Goal: Feedback & Contribution: Contribute content

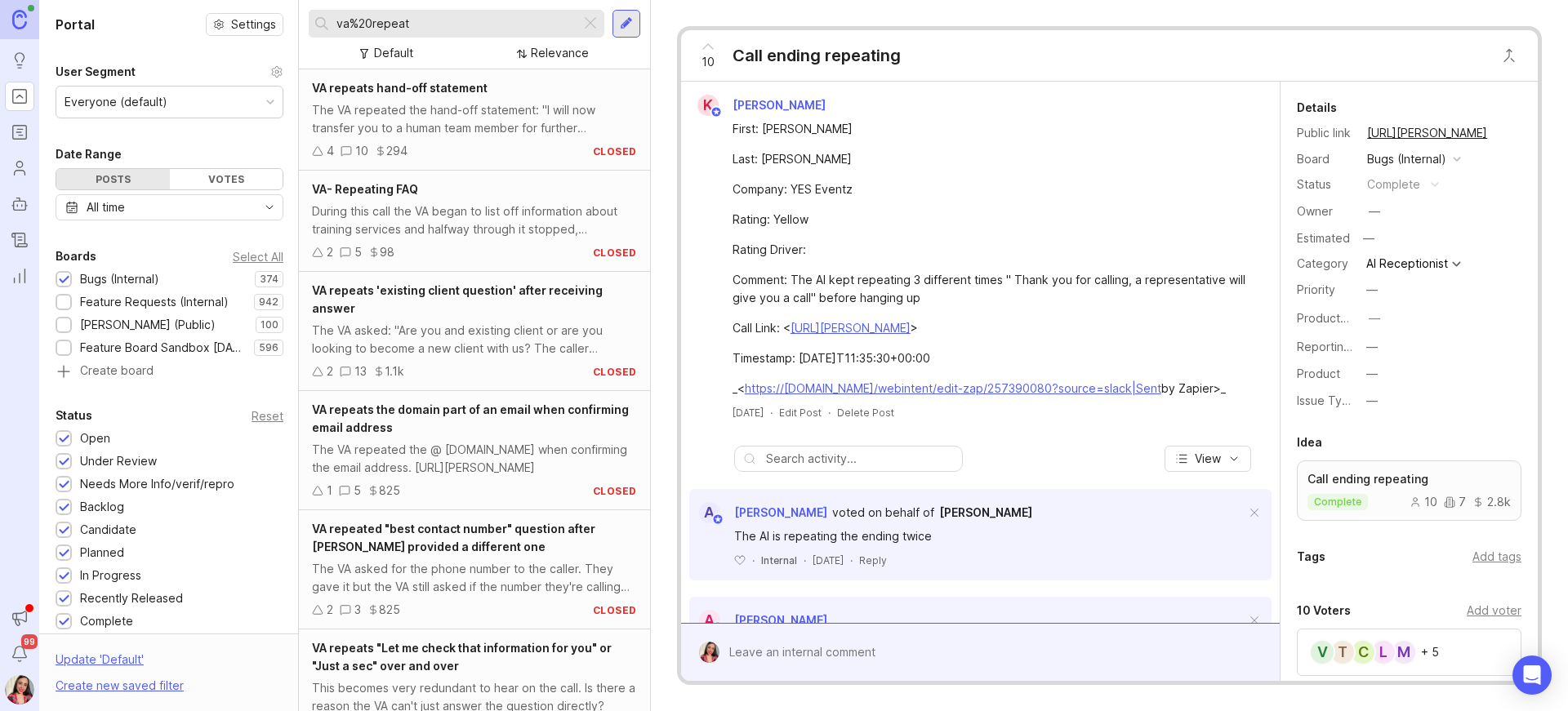
click at [134, 301] on div "Feature Requests (Internal)" at bounding box center [154, 302] width 149 height 18
click at [489, 26] on input "va%20repeat" at bounding box center [455, 23] width 237 height 18
drag, startPoint x: 444, startPoint y: 23, endPoint x: 239, endPoint y: 15, distance: 205.2
click at [239, 15] on div "Portal Settings User Segment Everyone (default) Date Range Posts Votes All time…" at bounding box center [803, 356] width 1529 height 711
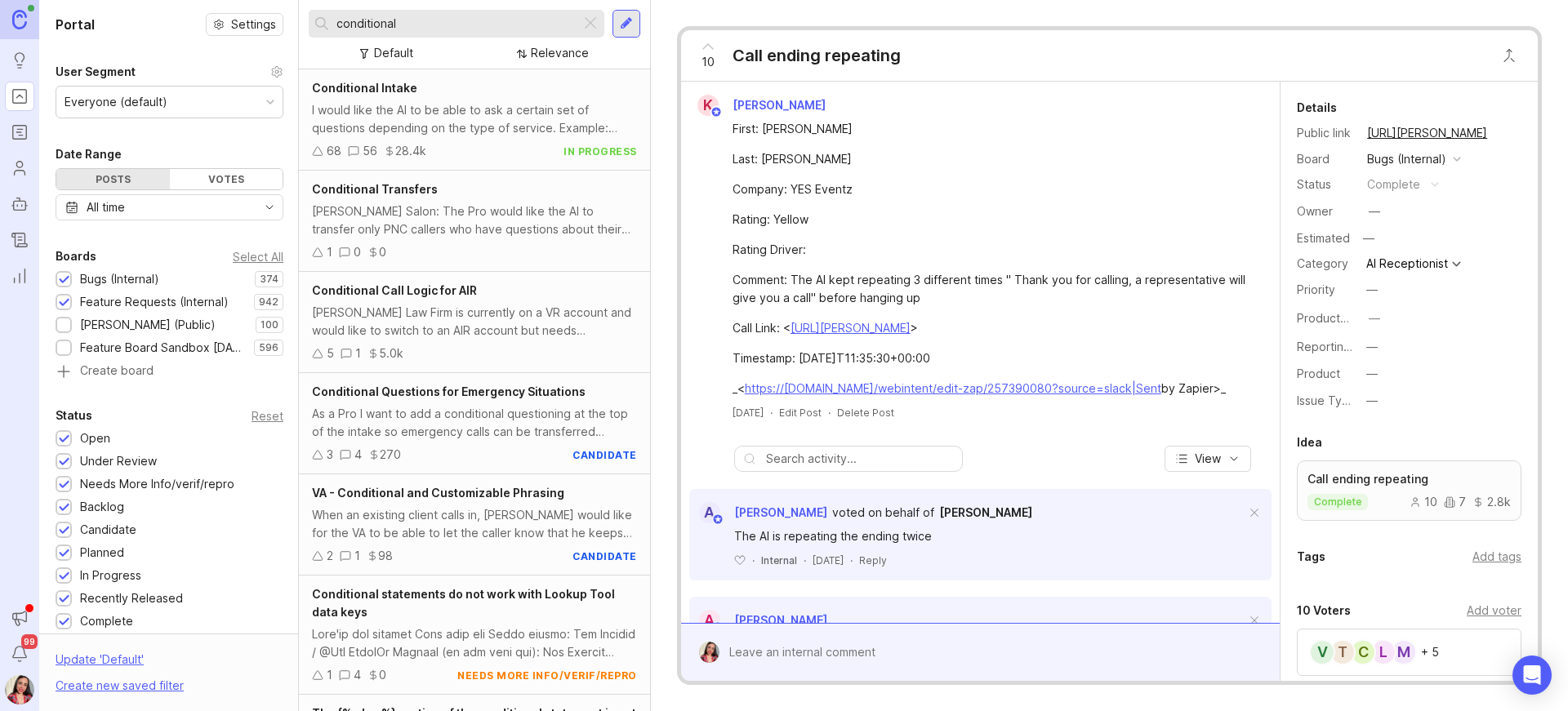
type input "conditional"
click at [525, 197] on div "Conditional Transfers" at bounding box center [475, 189] width 325 height 18
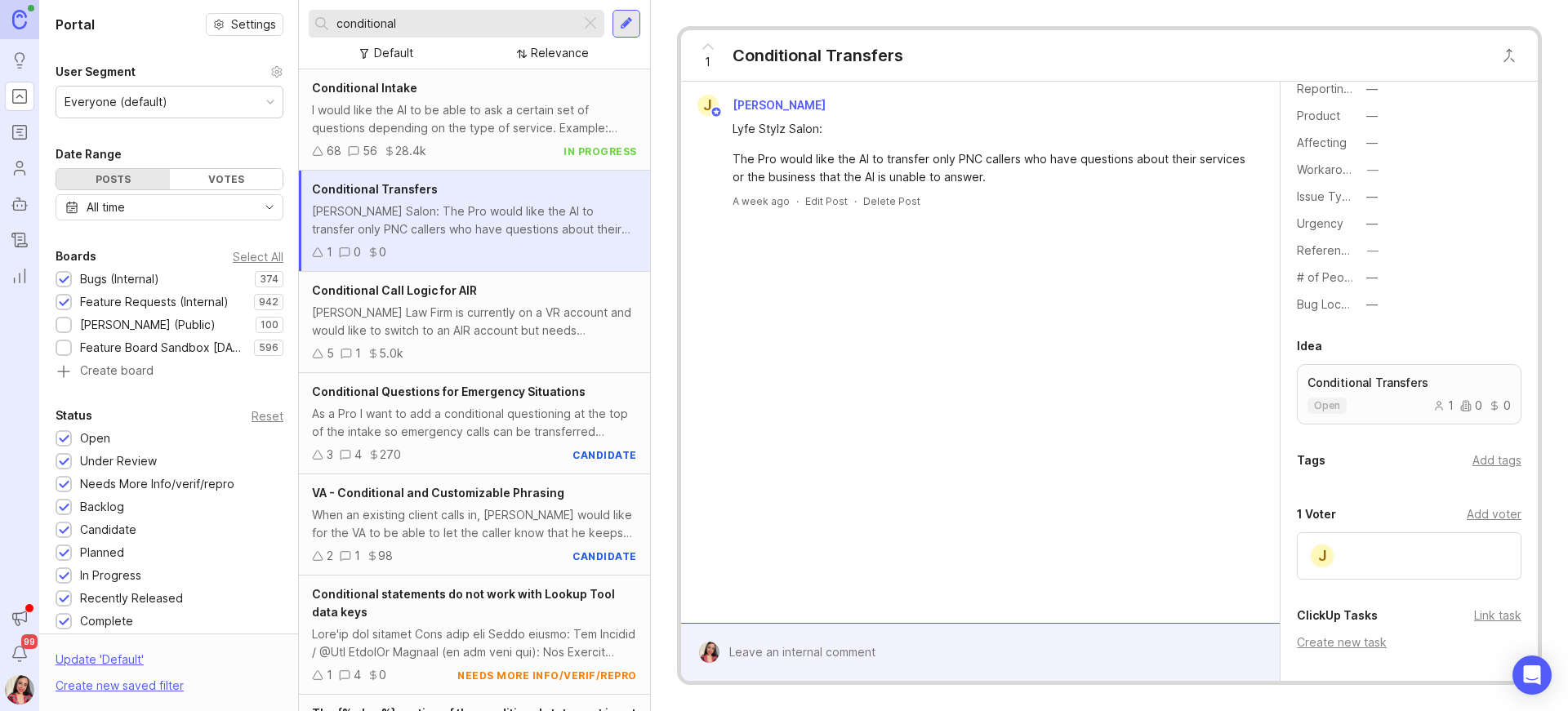
scroll to position [504, 0]
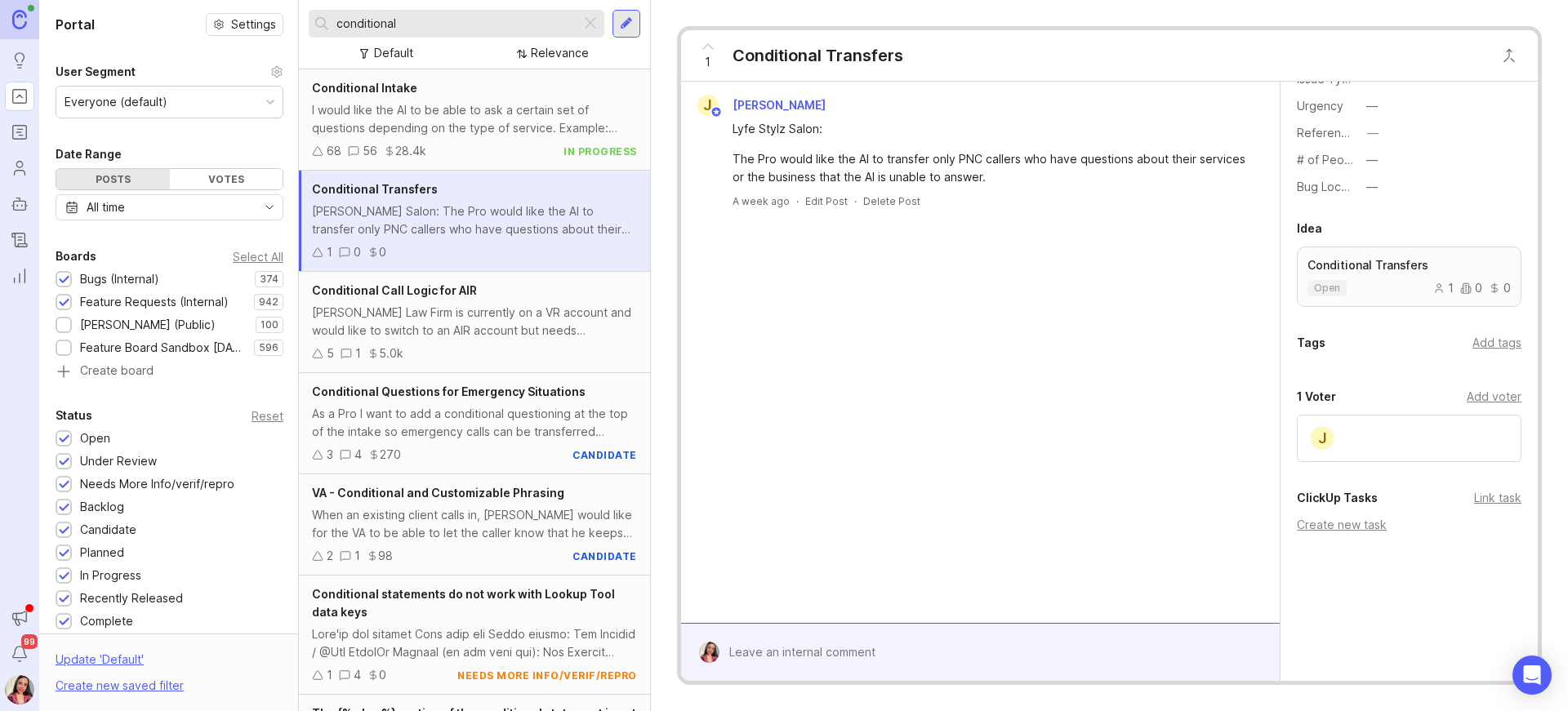
click at [1490, 392] on div "Add voter" at bounding box center [1494, 397] width 55 height 18
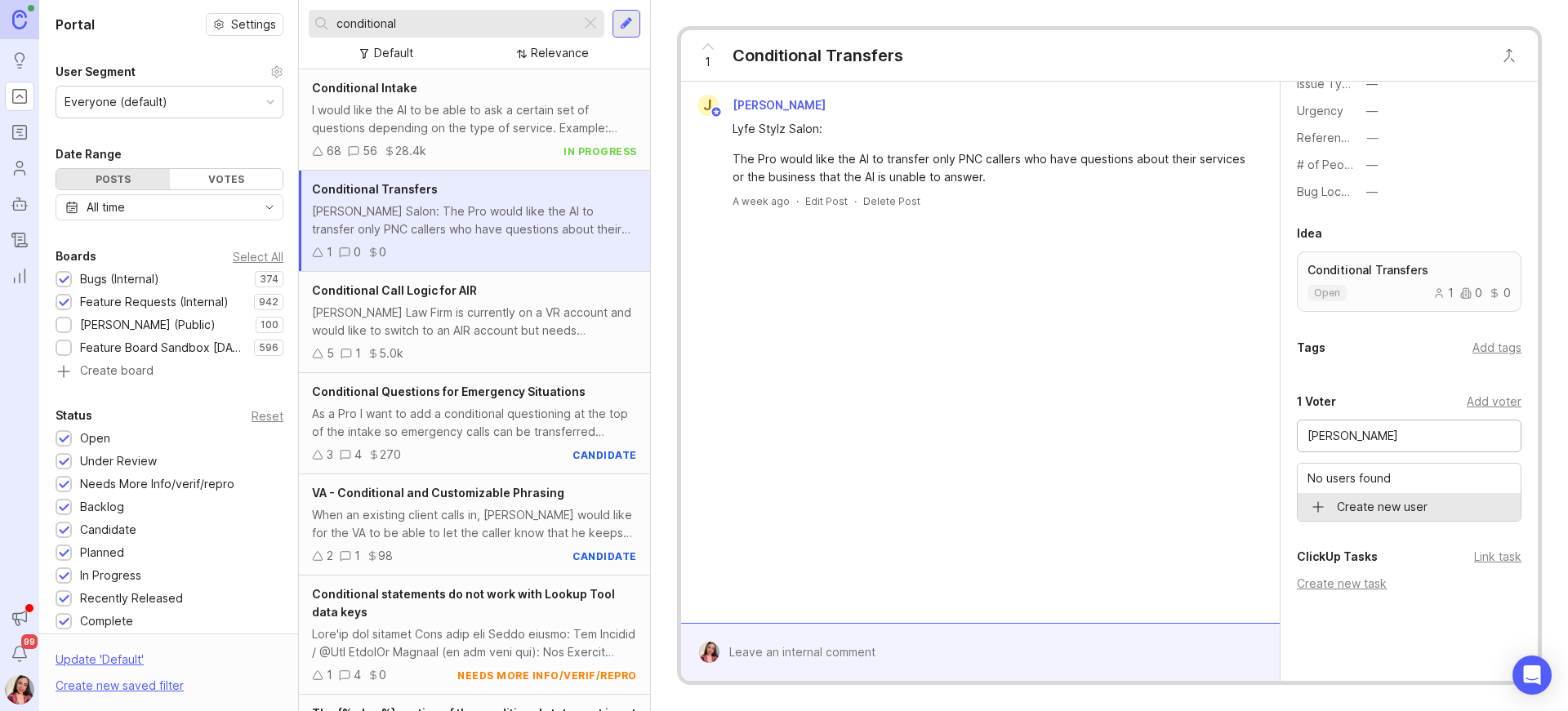
drag, startPoint x: 1362, startPoint y: 435, endPoint x: 1250, endPoint y: 426, distance: 112.4
click at [1250, 426] on div "J [PERSON_NAME] Salon: The Pro would like the AI to transfer only PNC callers w…" at bounding box center [1110, 382] width 857 height 599
type input "[PERSON_NAME]"
click at [986, 349] on div "J [PERSON_NAME] Salon: The Pro would like the AI to transfer only PNC callers w…" at bounding box center [981, 353] width 599 height 541
click at [797, 657] on div at bounding box center [992, 652] width 546 height 31
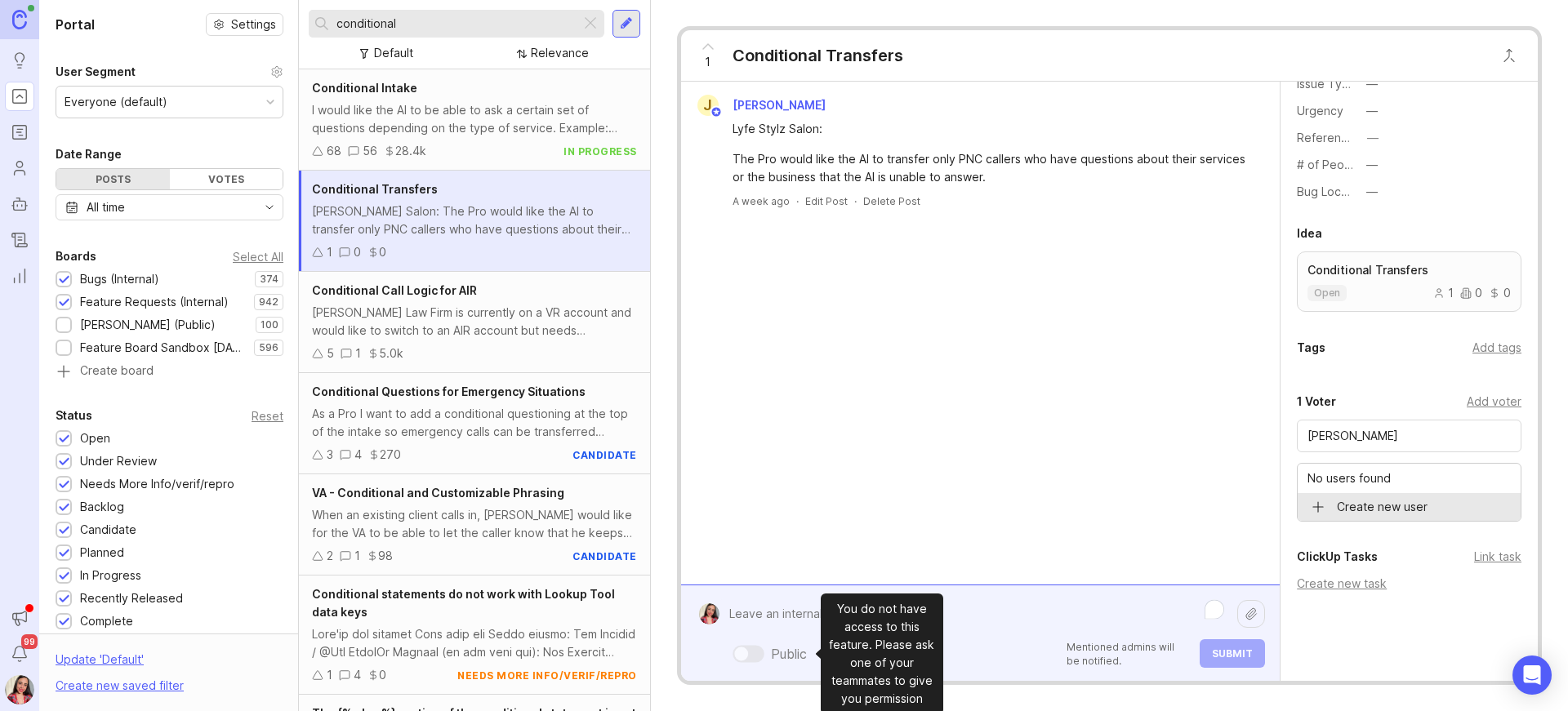
paste textarea "The Family Mortgage Team at LeaderOne Financial"
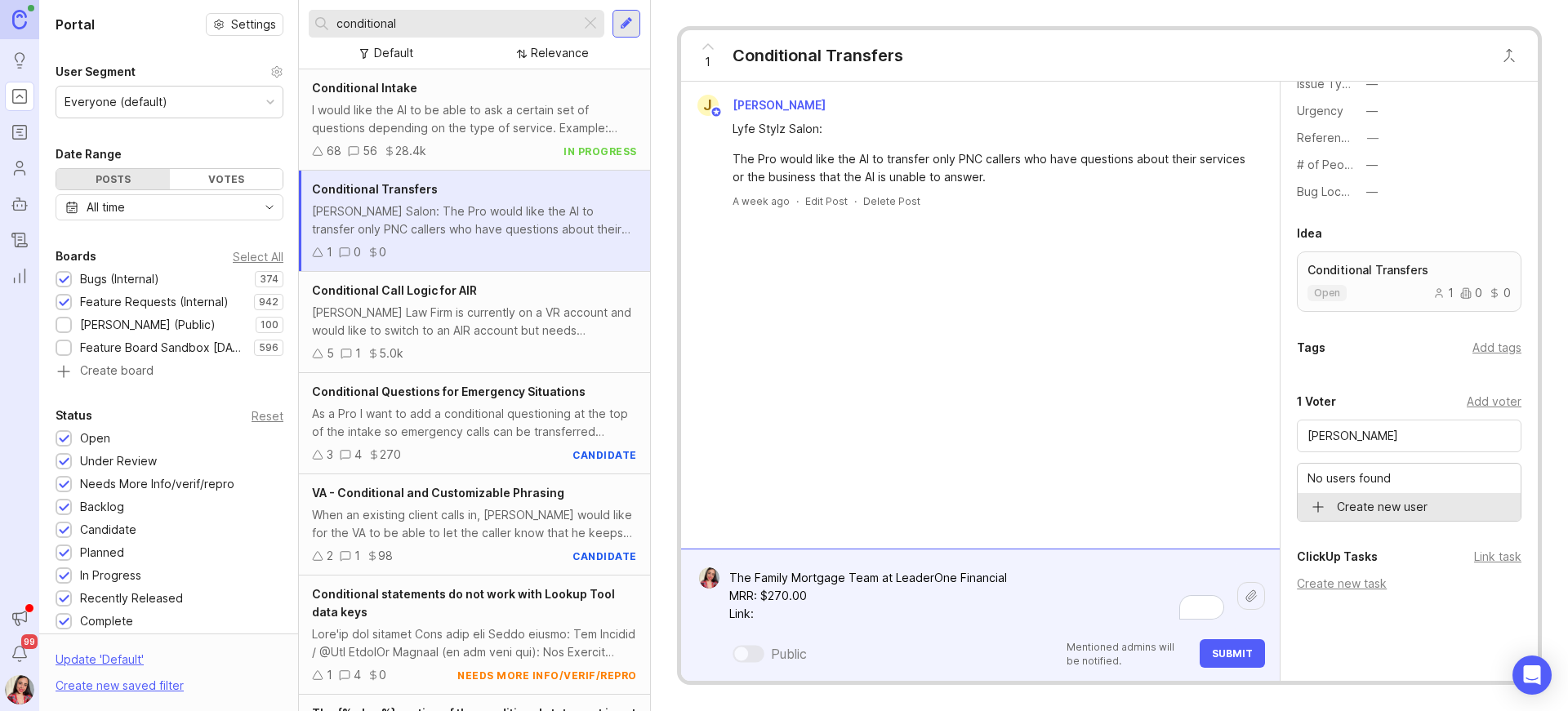
paste textarea "[URL][PERSON_NAME]"
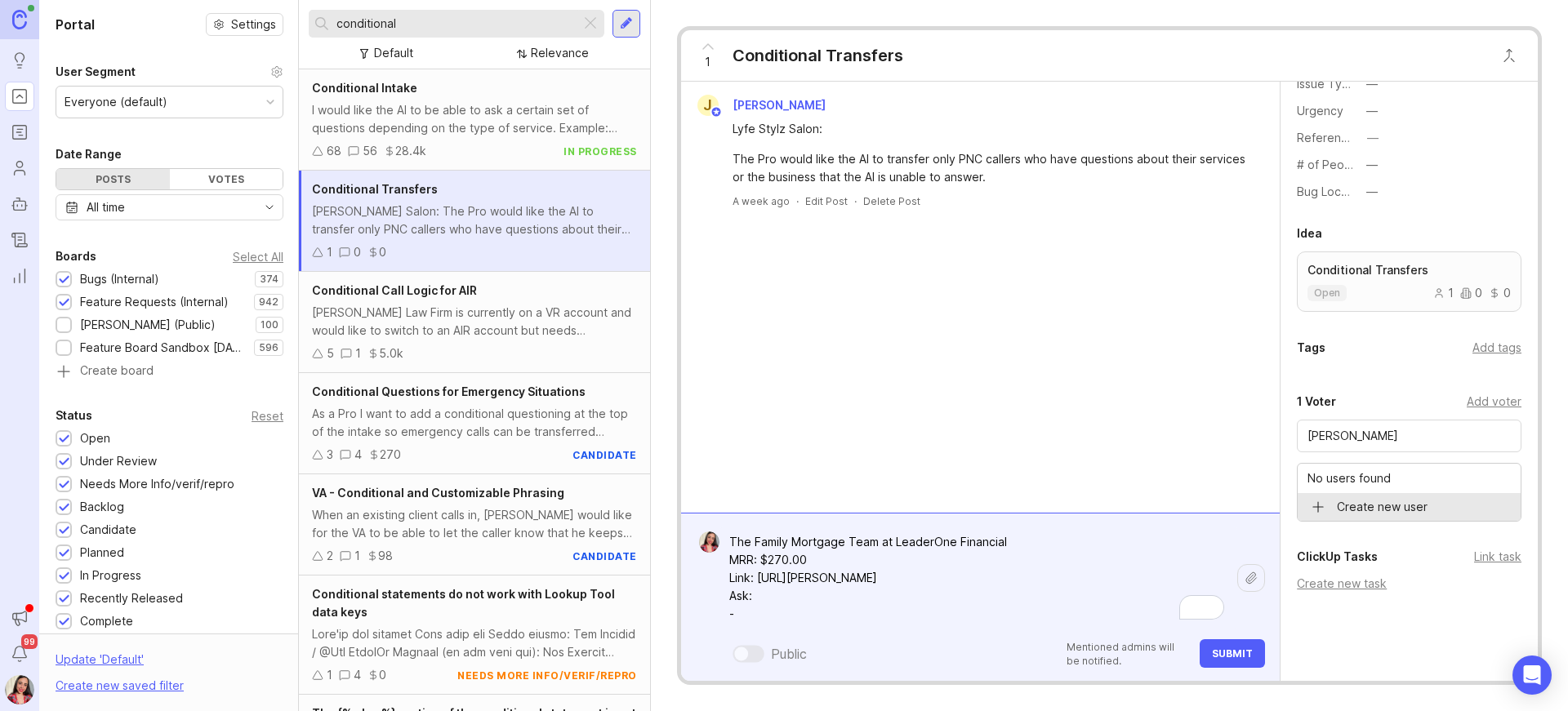
paste textarea "Existing clients who ask about documentation, an application in process or e-si…"
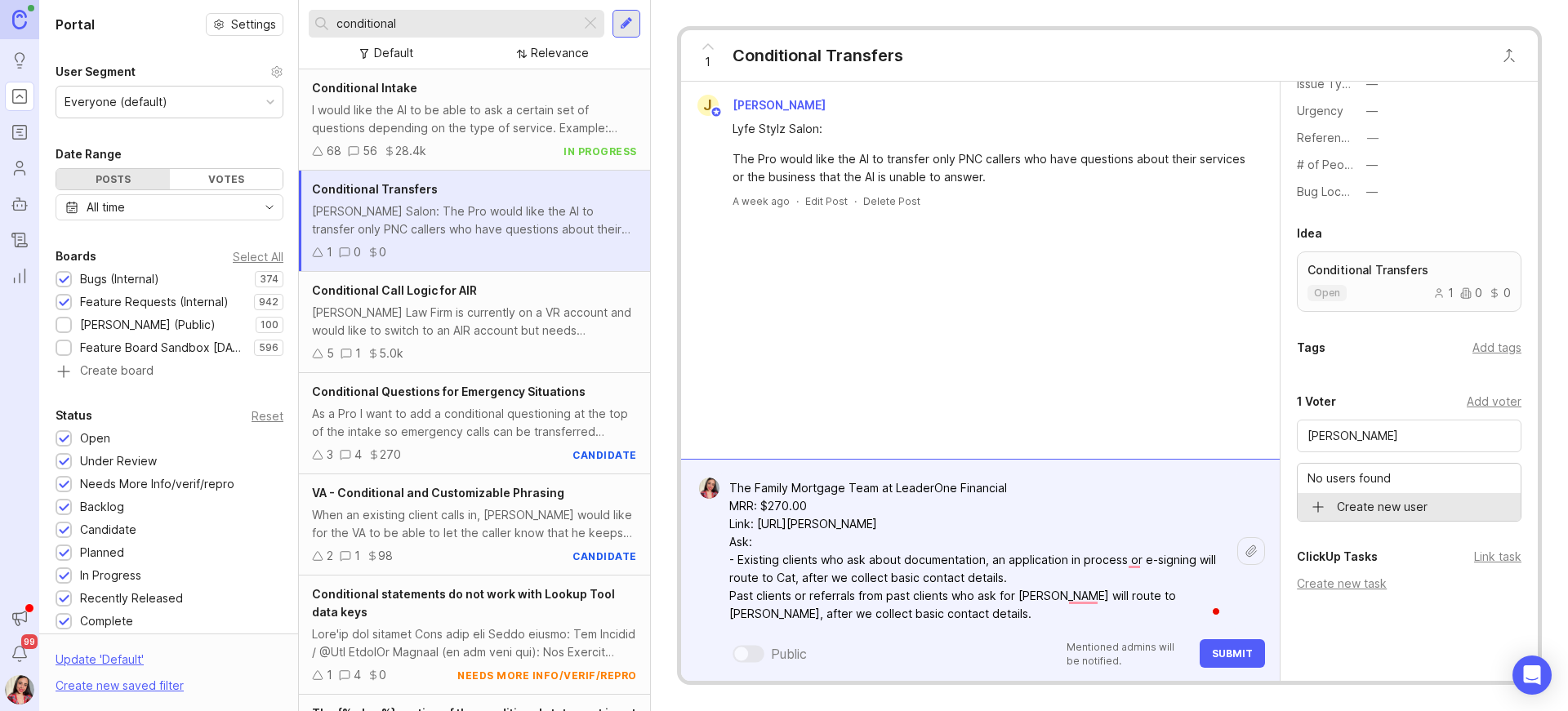
click at [724, 594] on textarea "The Family Mortgage Team at LeaderOne Financial MRR: $270.00 Link: [URL][PERSON…" at bounding box center [978, 551] width 518 height 157
type textarea "The Family Mortgage Team at LeaderOne Financial MRR: $270.00 Link: [URL][PERSON…"
click at [1228, 649] on span "Submit" at bounding box center [1231, 654] width 41 height 13
